Goal: Task Accomplishment & Management: Use online tool/utility

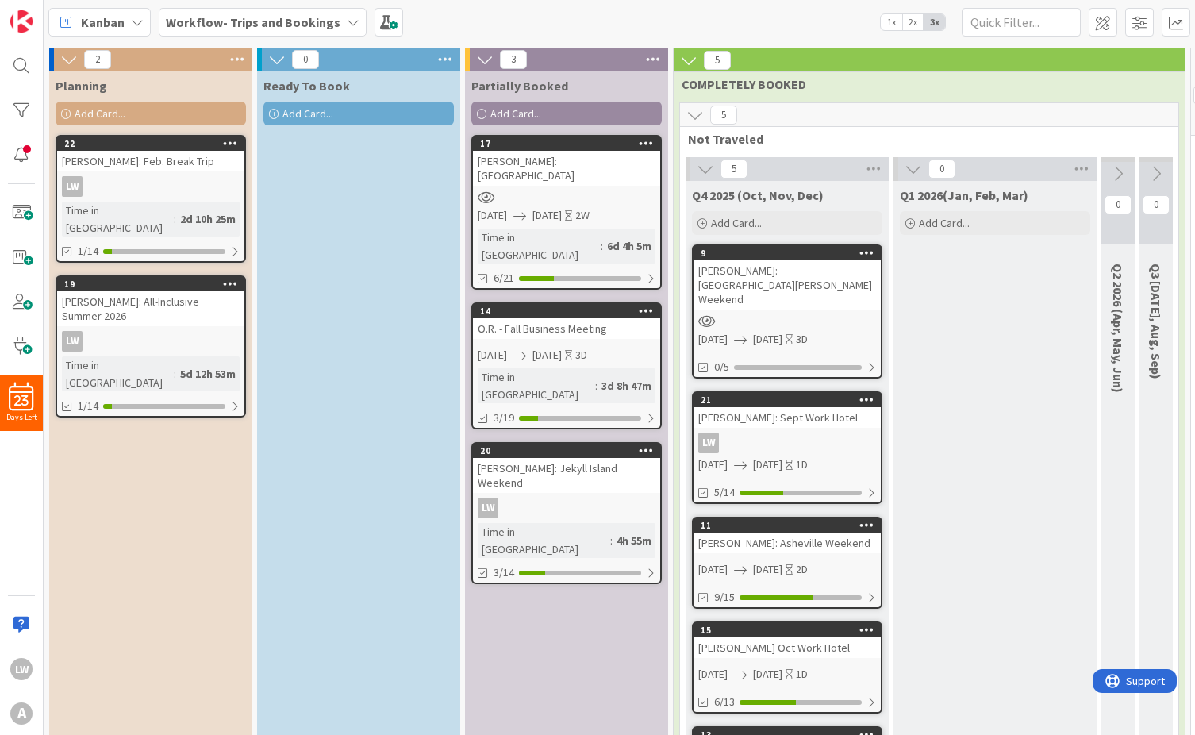
click at [563, 498] on div "LW" at bounding box center [566, 508] width 187 height 21
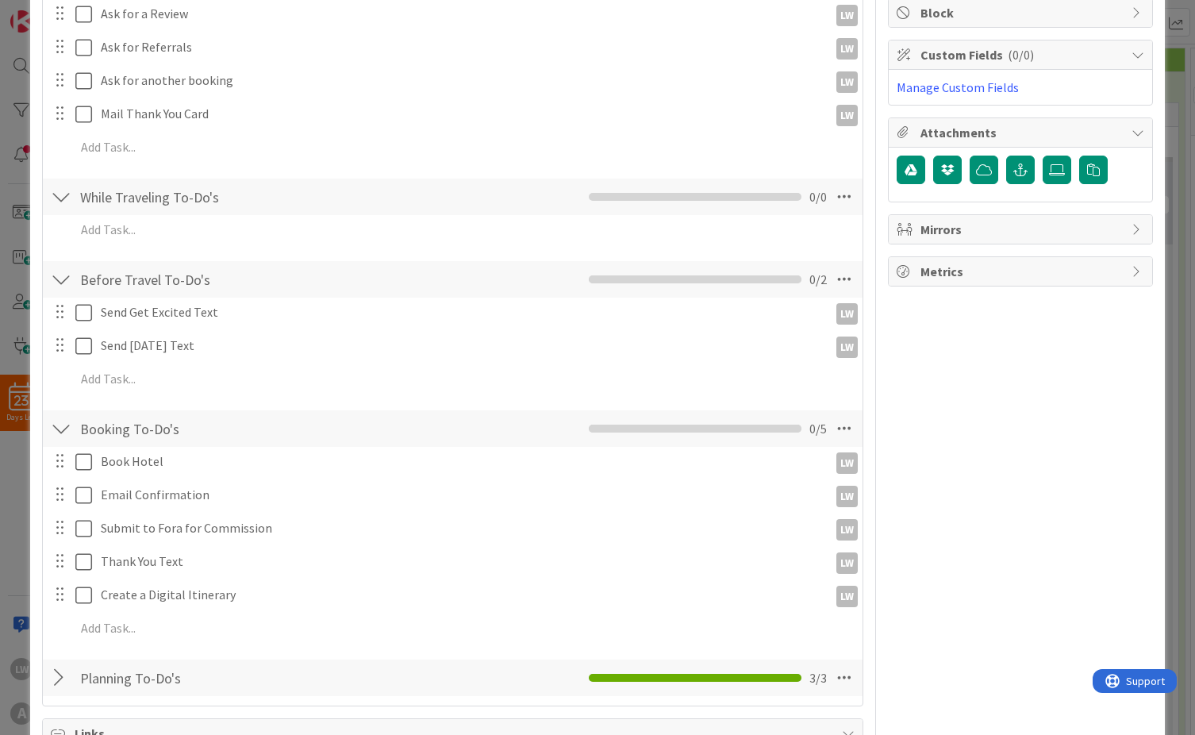
scroll to position [491, 0]
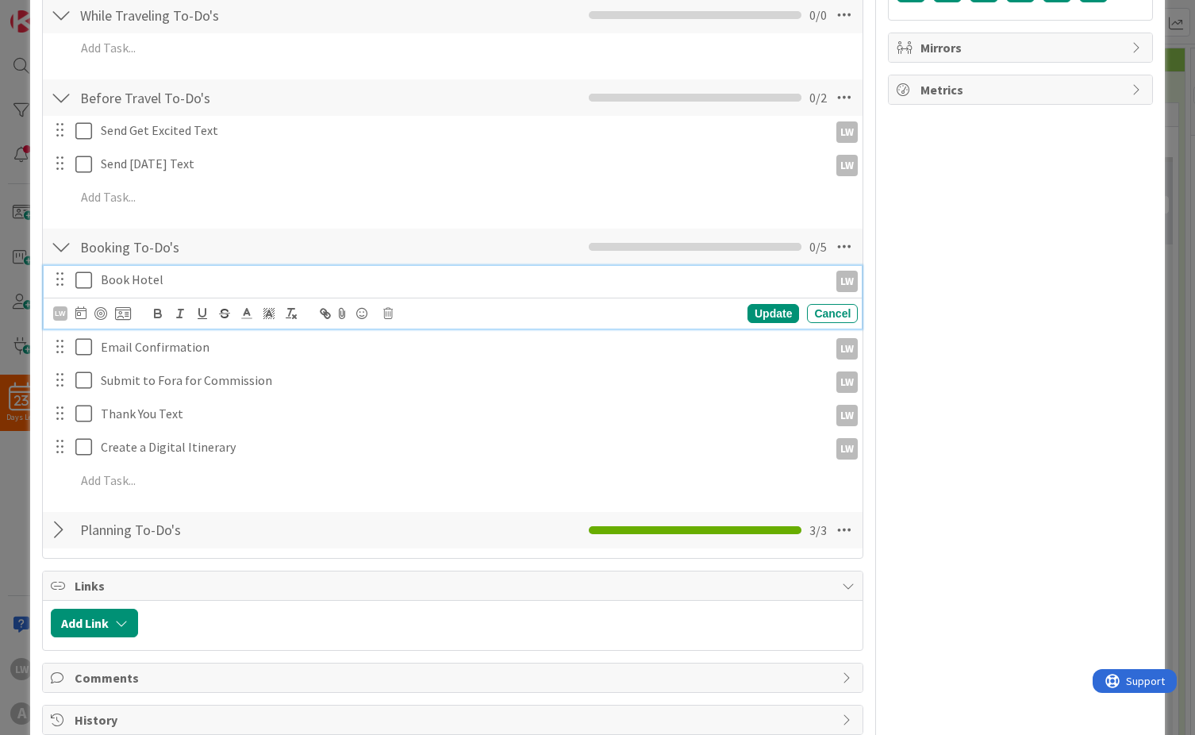
click at [84, 281] on icon at bounding box center [87, 280] width 24 height 19
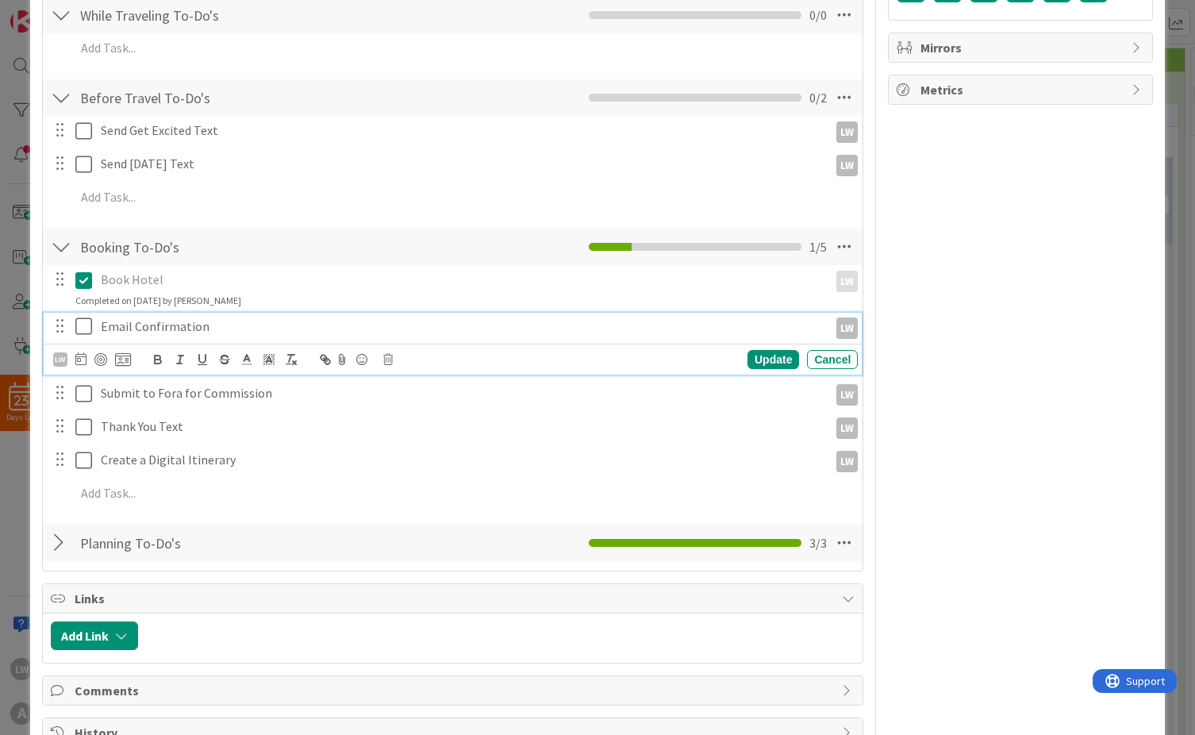
click at [82, 317] on icon at bounding box center [87, 326] width 24 height 19
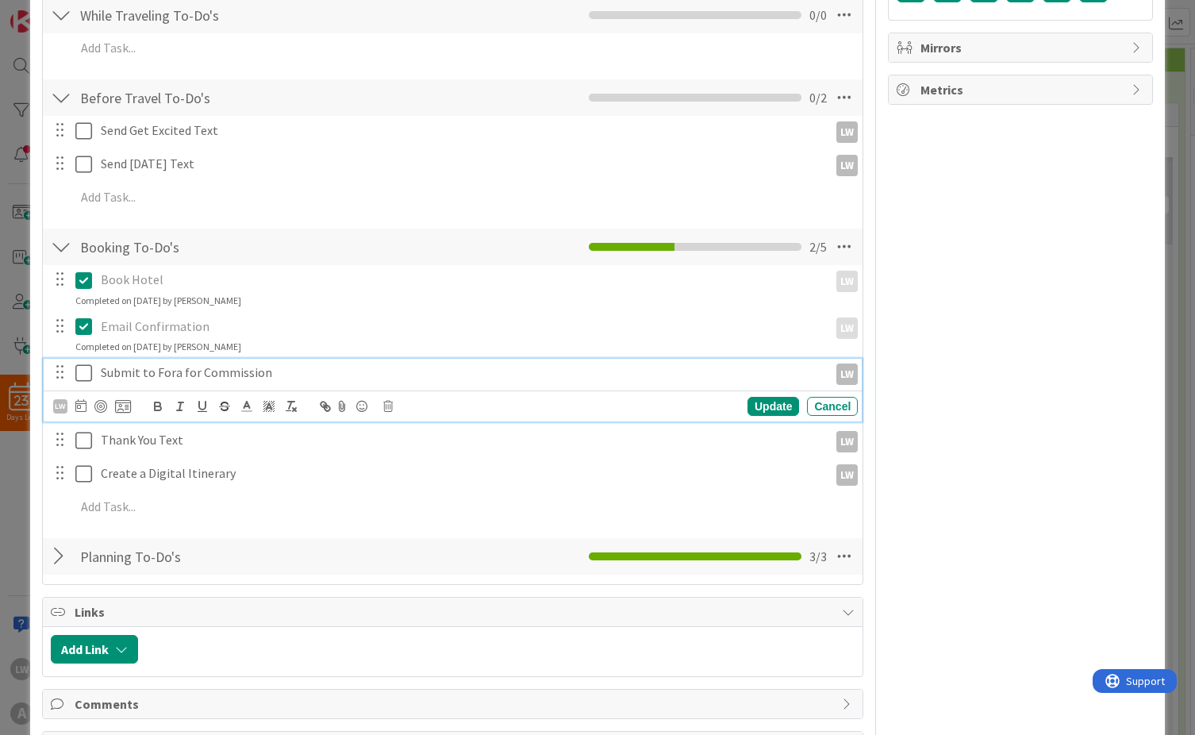
click at [79, 371] on icon at bounding box center [87, 372] width 24 height 19
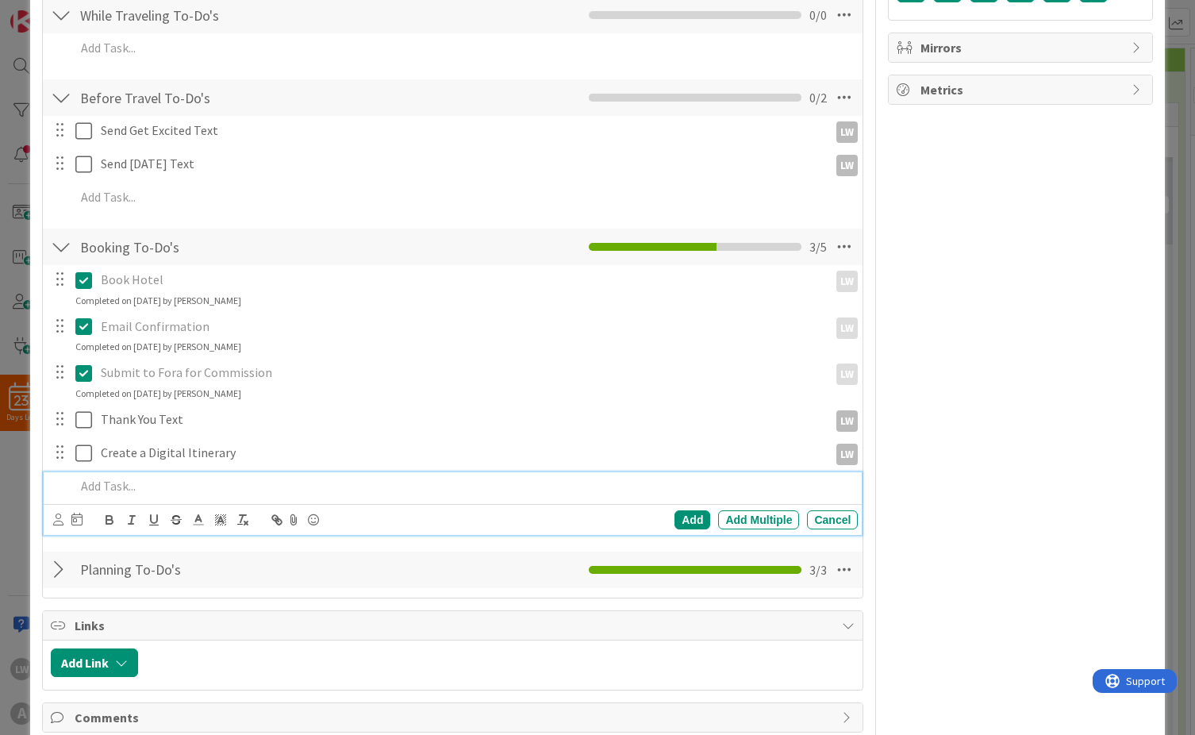
click at [118, 483] on p at bounding box center [463, 486] width 777 height 18
click at [60, 518] on icon at bounding box center [58, 519] width 10 height 12
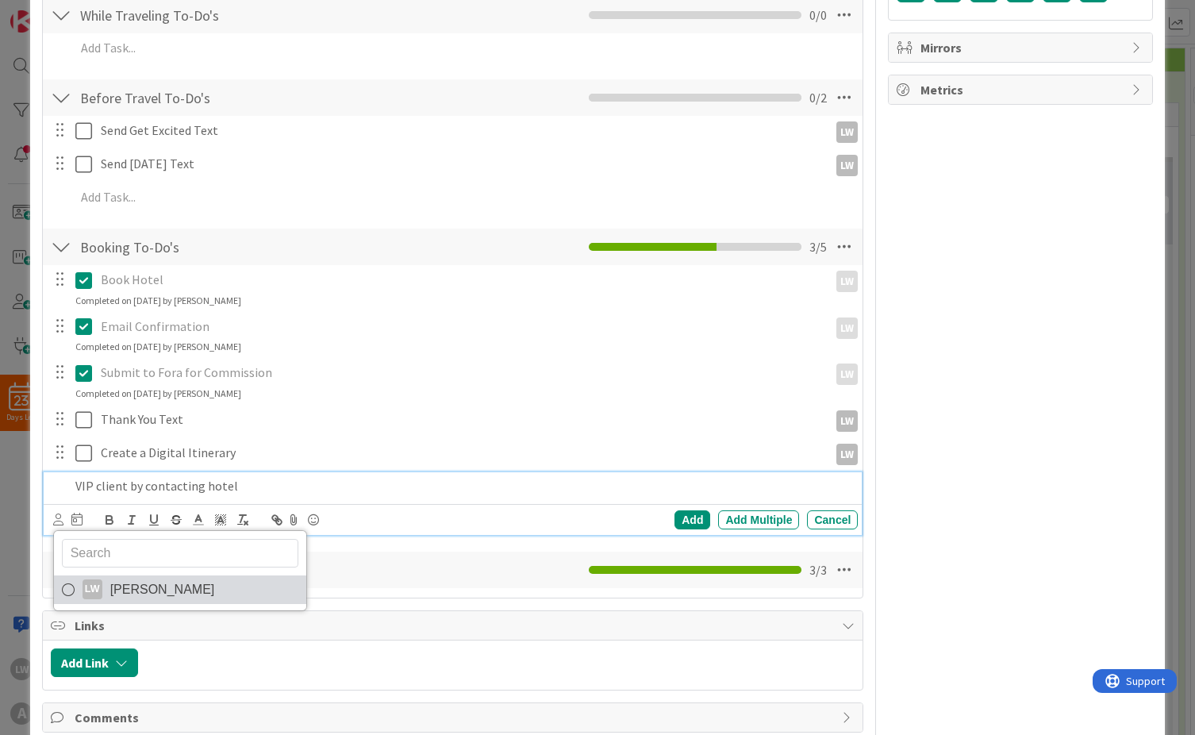
click at [95, 583] on div "LW" at bounding box center [93, 589] width 20 height 20
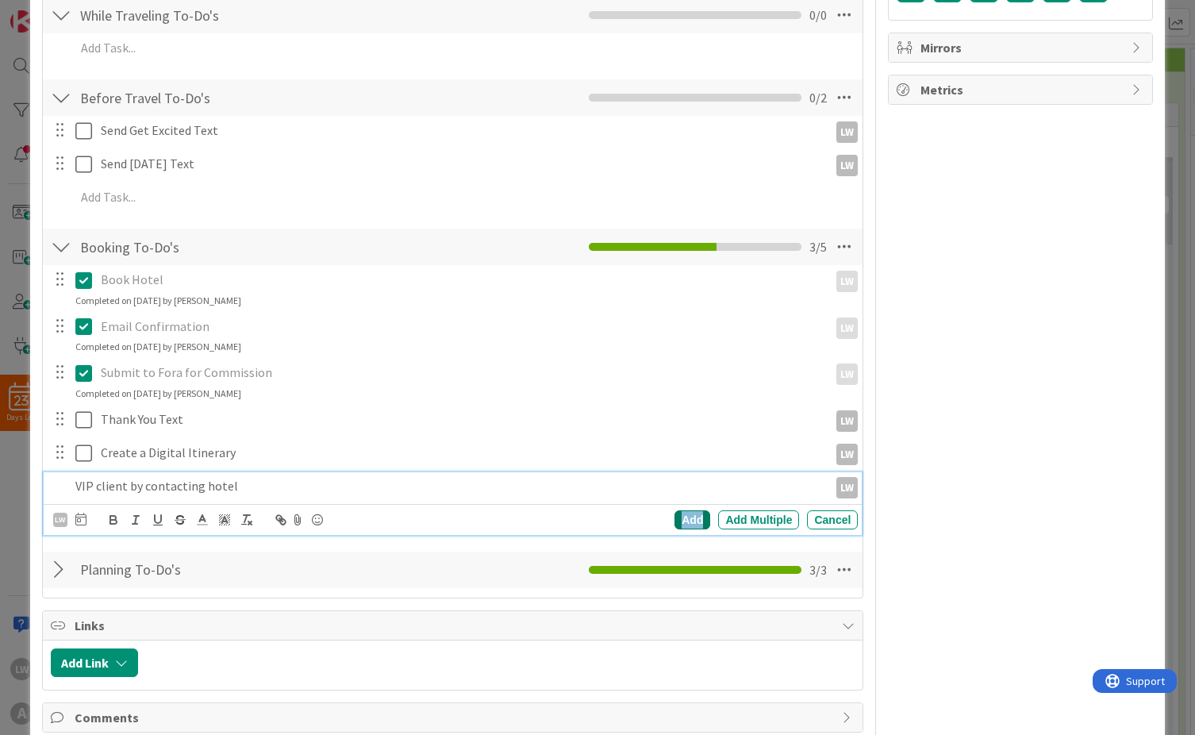
click at [675, 521] on div "Add" at bounding box center [693, 519] width 36 height 19
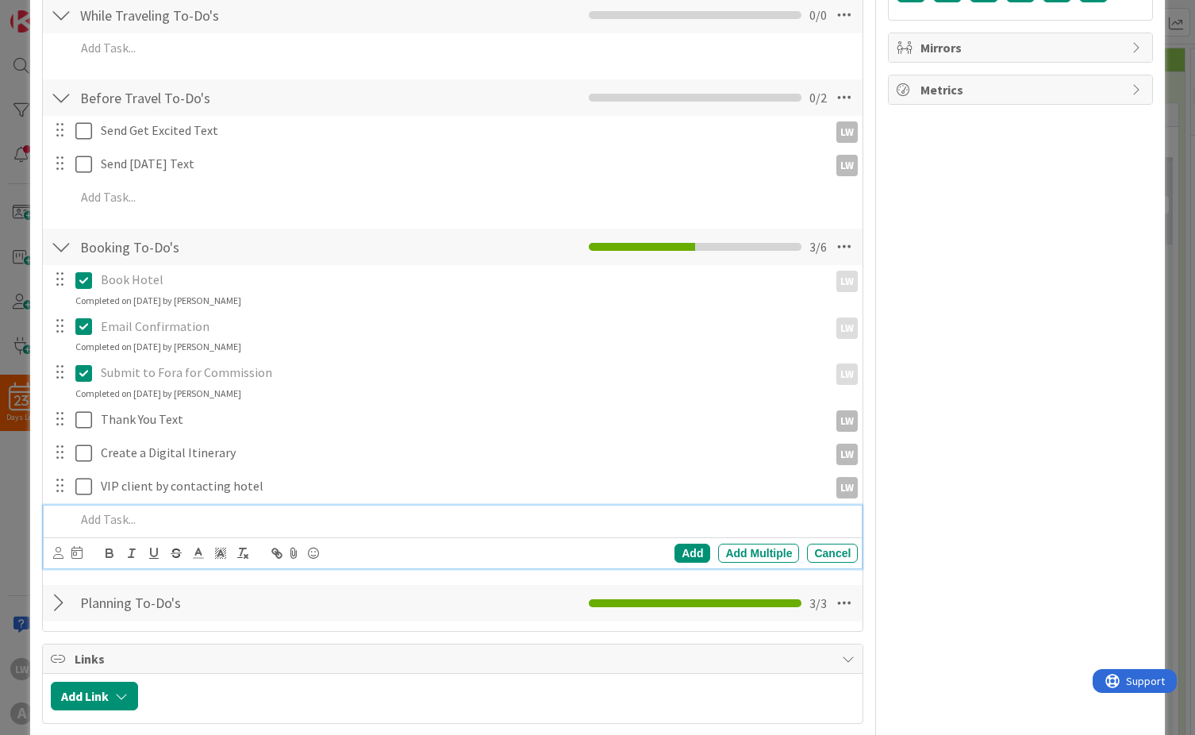
click at [131, 509] on div at bounding box center [464, 520] width 790 height 28
click at [54, 553] on icon at bounding box center [58, 553] width 10 height 12
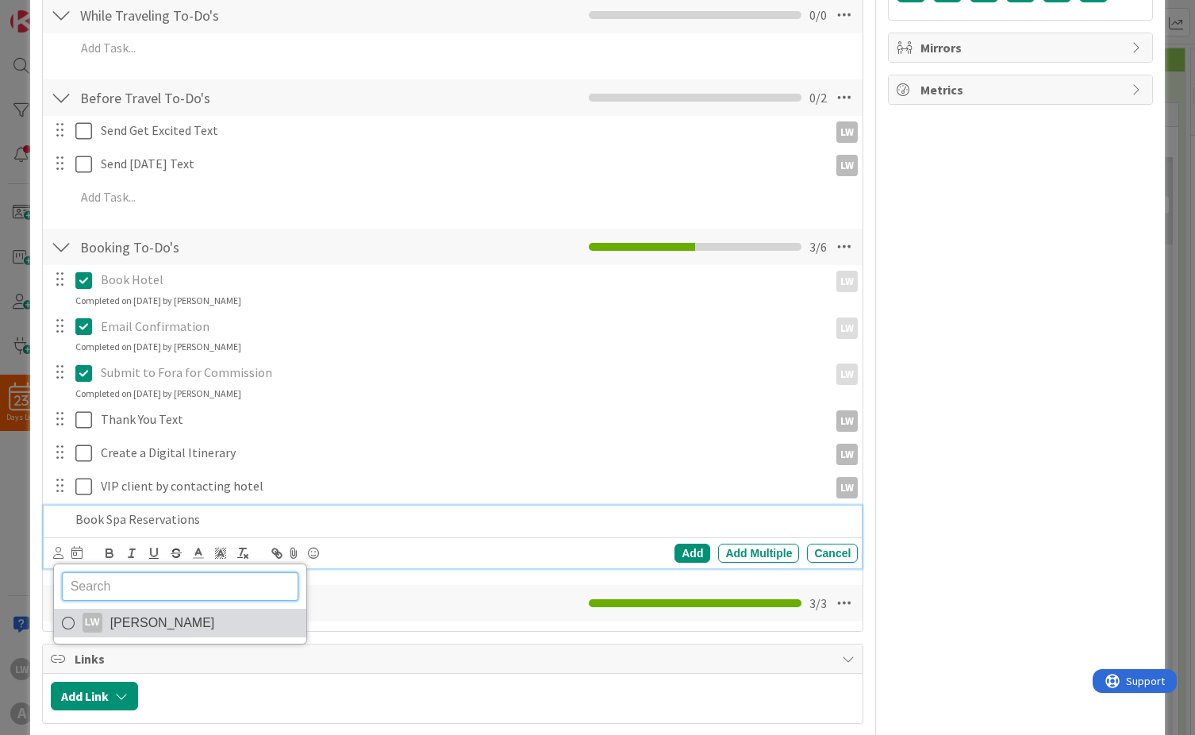
click at [84, 613] on div "LW" at bounding box center [93, 623] width 20 height 20
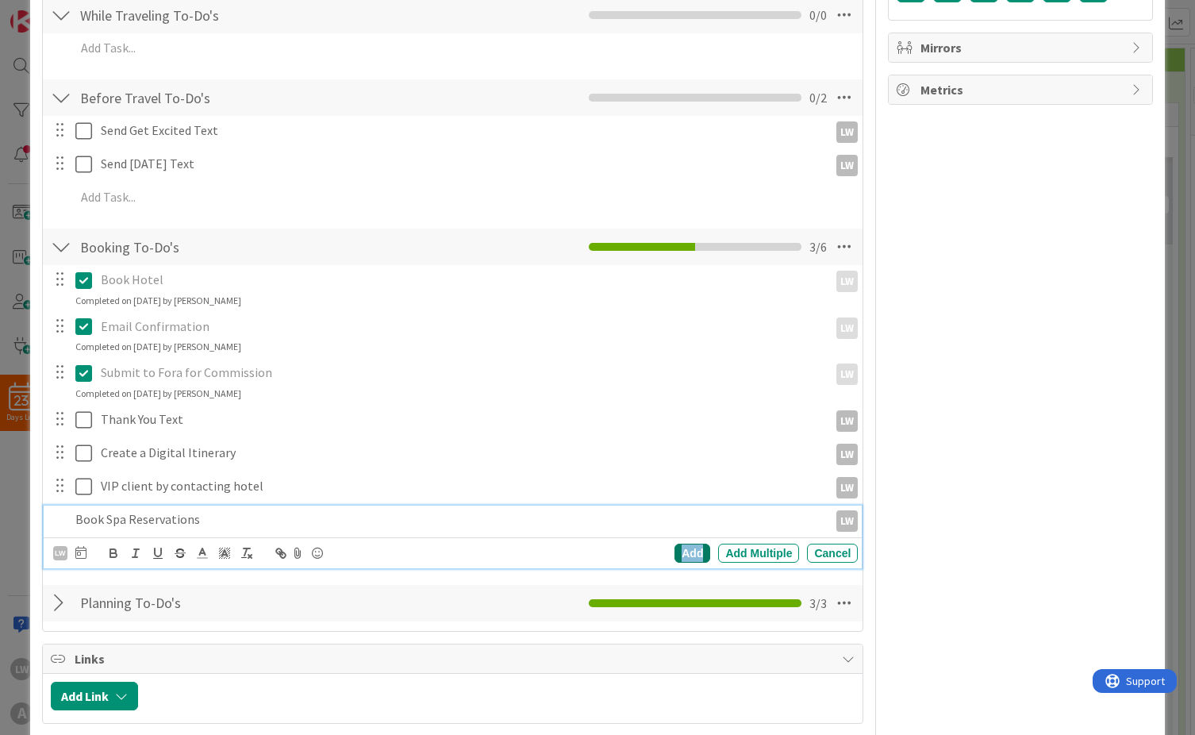
click at [680, 554] on div "Add" at bounding box center [693, 553] width 36 height 19
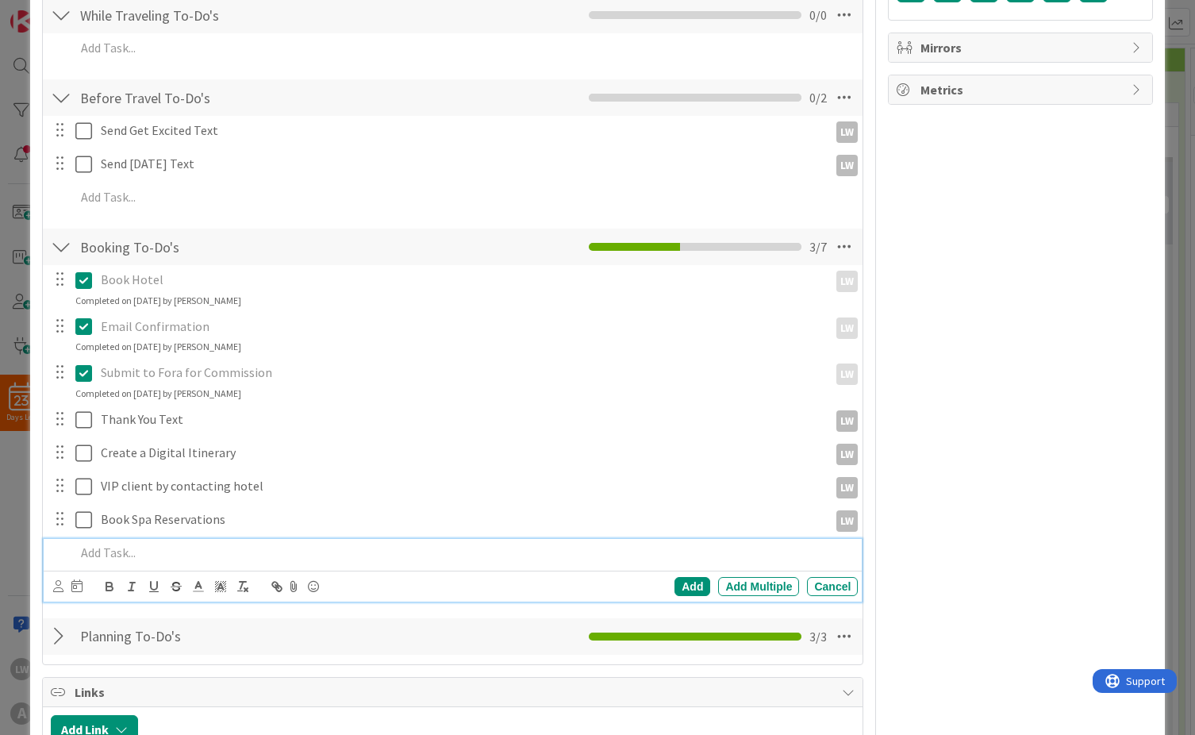
click at [231, 551] on p at bounding box center [463, 553] width 777 height 18
click at [53, 587] on icon at bounding box center [58, 586] width 10 height 12
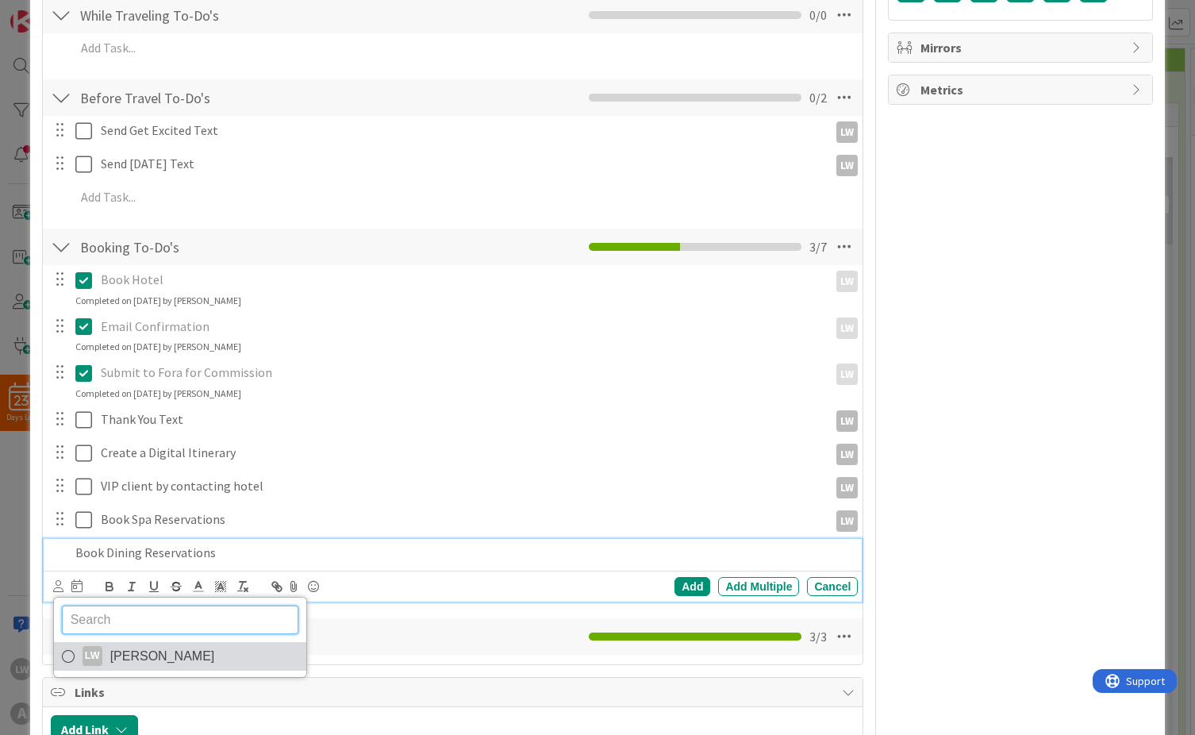
click at [112, 655] on span "[PERSON_NAME]" at bounding box center [162, 656] width 105 height 24
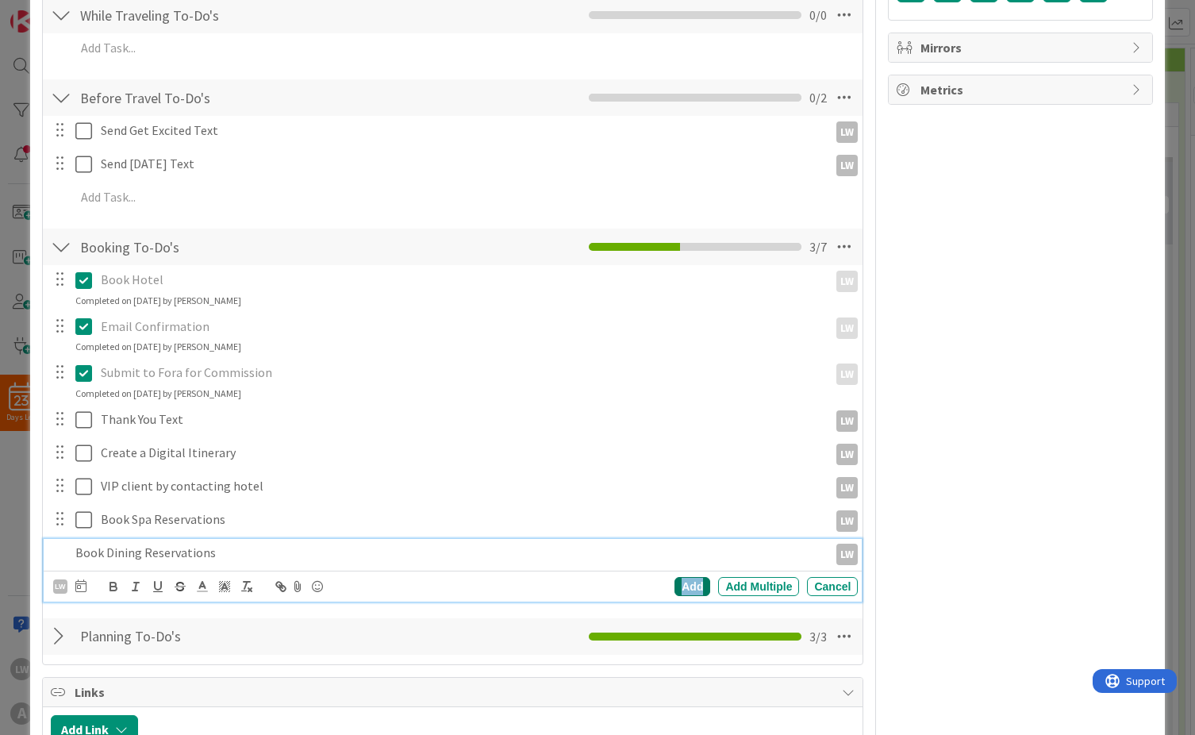
click at [680, 588] on div "Add" at bounding box center [693, 586] width 36 height 19
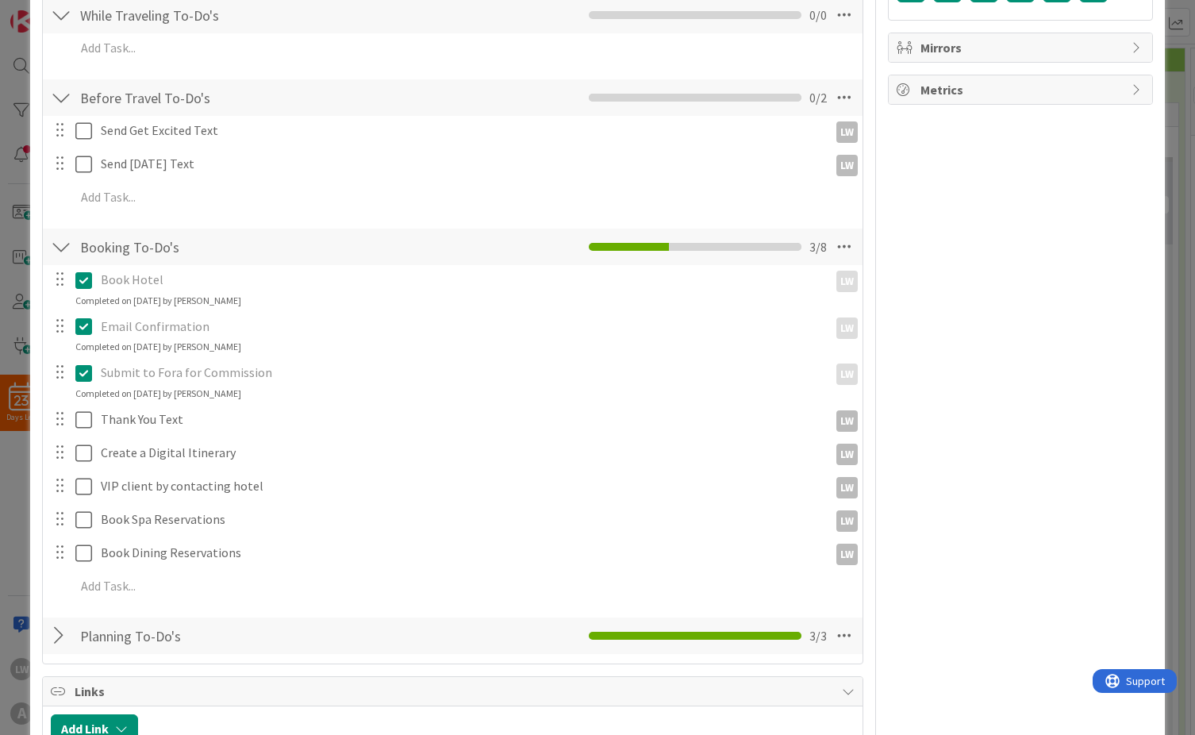
scroll to position [0, 0]
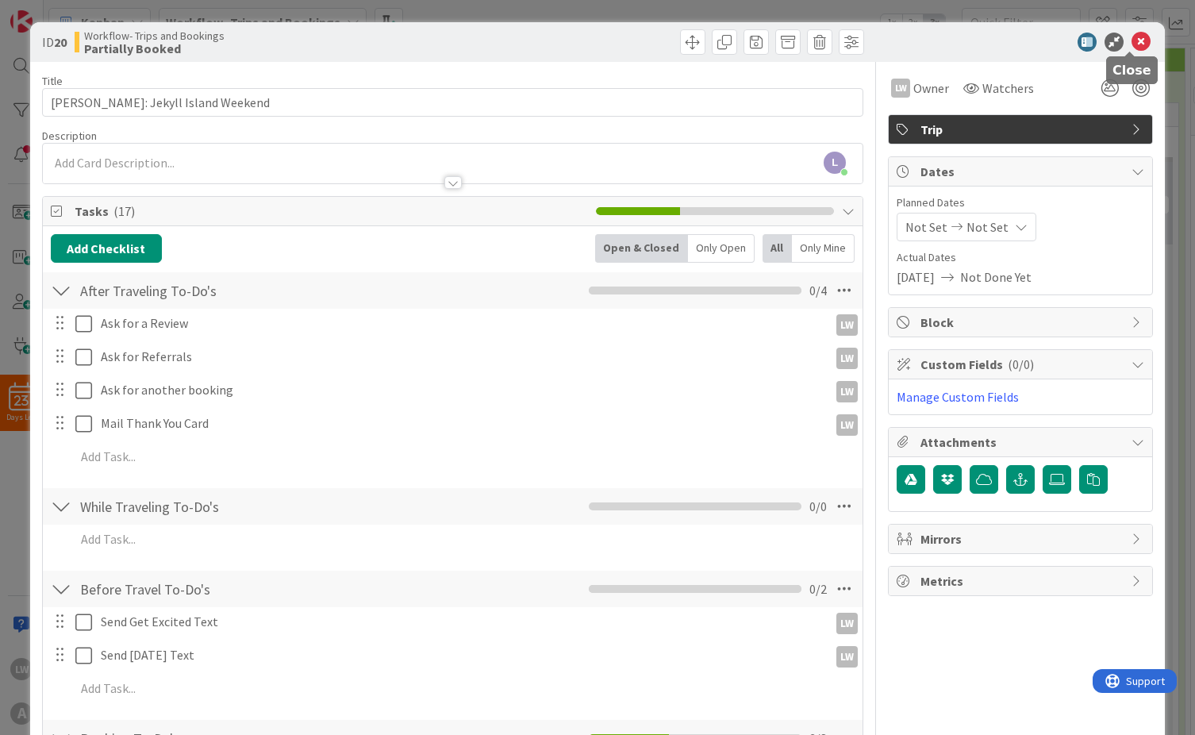
click at [1132, 46] on icon at bounding box center [1141, 42] width 19 height 19
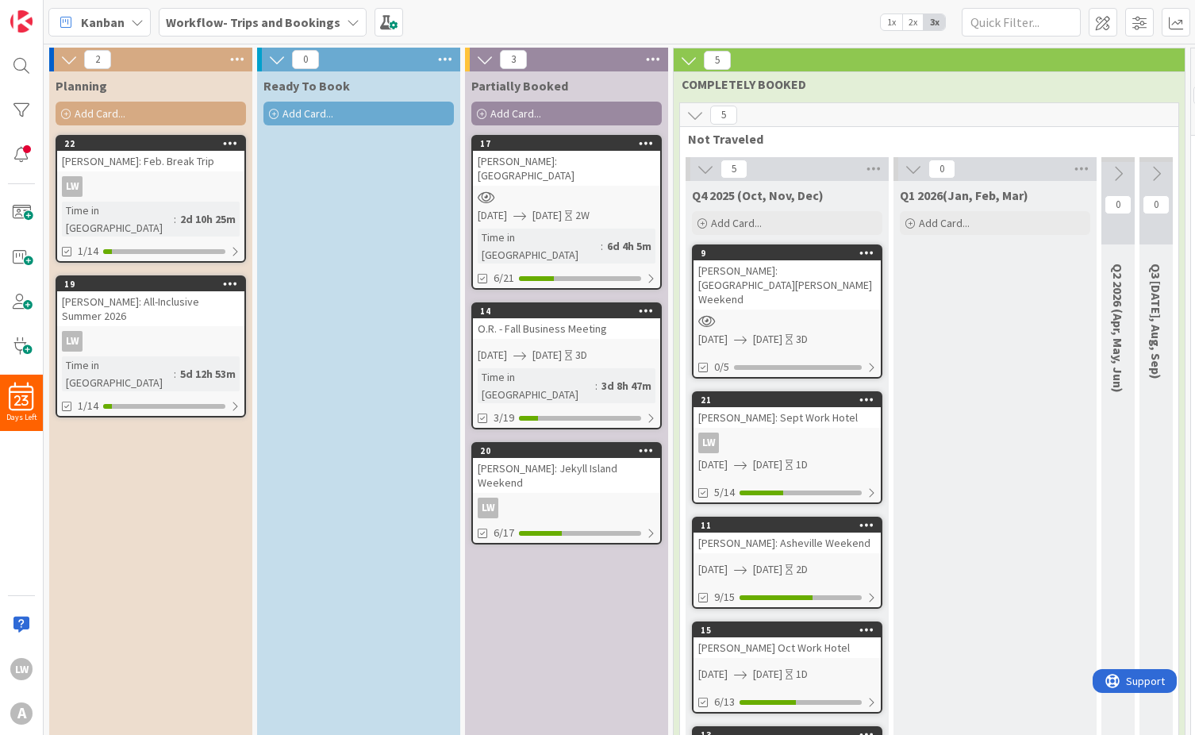
click at [110, 18] on span "Kanban" at bounding box center [103, 22] width 44 height 19
